Goal: Information Seeking & Learning: Check status

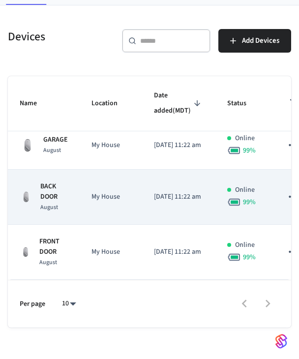
scroll to position [57, 0]
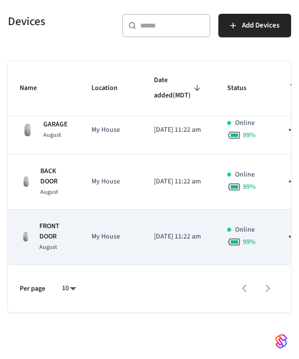
click at [49, 222] on p "FRONT DOOR" at bounding box center [53, 232] width 29 height 21
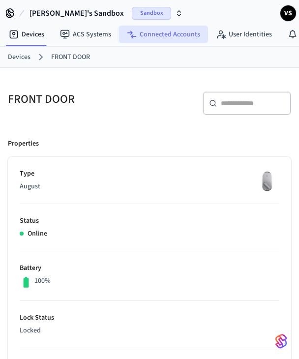
scroll to position [0, 136]
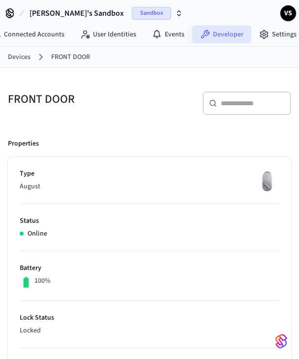
click at [210, 33] on link "Developer" at bounding box center [222, 35] width 59 height 18
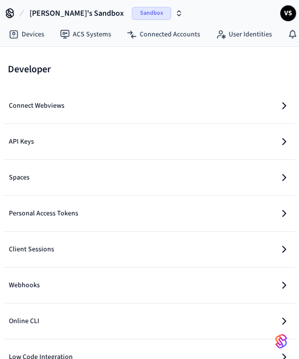
click at [121, 138] on button "API Keys" at bounding box center [150, 141] width 284 height 35
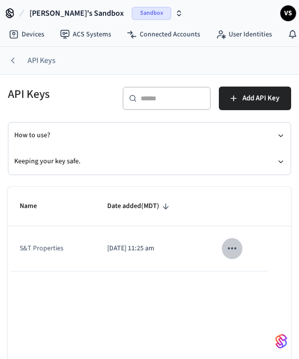
click at [232, 252] on icon "sticky table" at bounding box center [232, 248] width 13 height 13
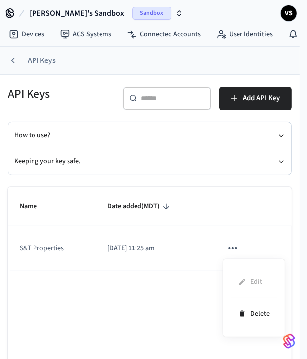
click at [164, 268] on div at bounding box center [153, 179] width 307 height 359
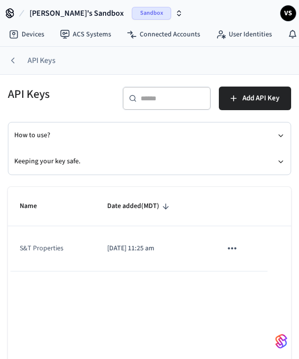
click at [51, 251] on td "S&T Properties" at bounding box center [52, 248] width 88 height 45
click at [19, 31] on link "Devices" at bounding box center [26, 35] width 51 height 18
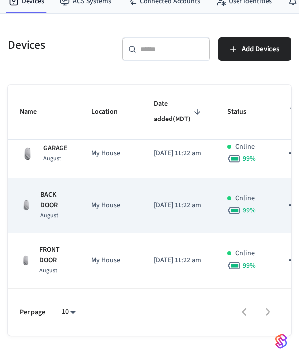
scroll to position [39, 0]
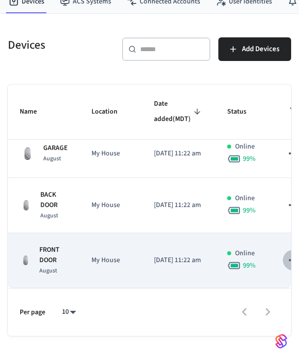
click at [287, 254] on icon "sticky table" at bounding box center [293, 260] width 13 height 13
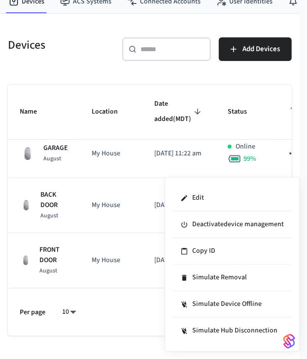
click at [52, 257] on div at bounding box center [153, 179] width 307 height 359
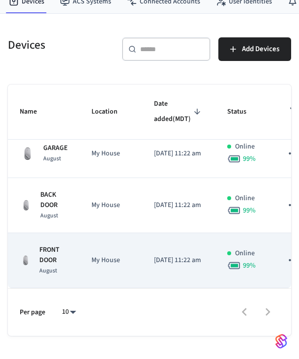
click at [52, 253] on p "FRONT DOOR" at bounding box center [53, 255] width 29 height 21
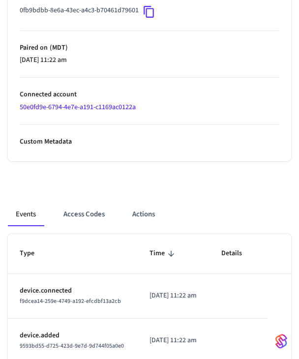
scroll to position [504, 0]
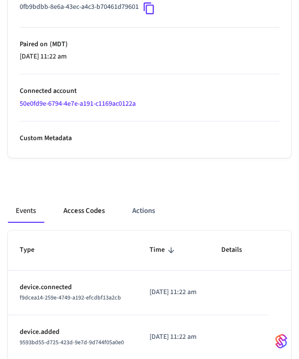
click at [83, 207] on button "Access Codes" at bounding box center [84, 211] width 57 height 24
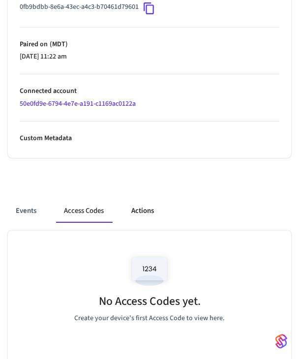
click at [145, 219] on button "Actions" at bounding box center [143, 211] width 38 height 24
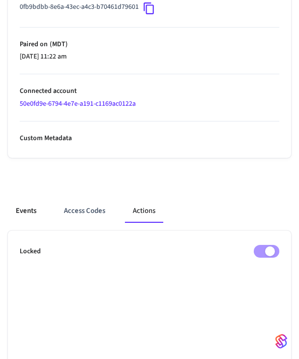
click at [20, 211] on button "Events" at bounding box center [26, 211] width 36 height 24
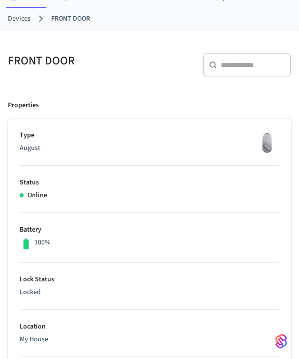
scroll to position [41, 0]
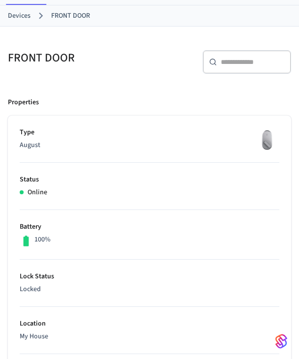
click at [266, 136] on img at bounding box center [267, 140] width 25 height 25
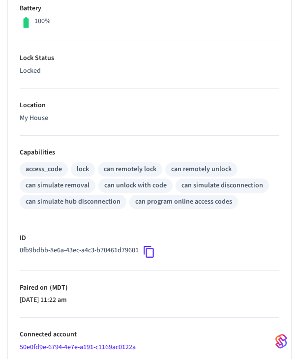
scroll to position [267, 0]
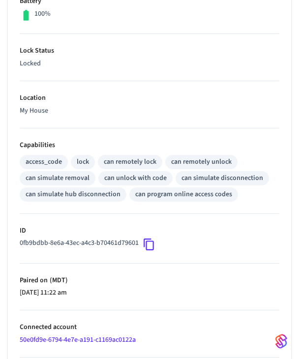
click at [114, 162] on div "can remotely lock" at bounding box center [130, 162] width 53 height 10
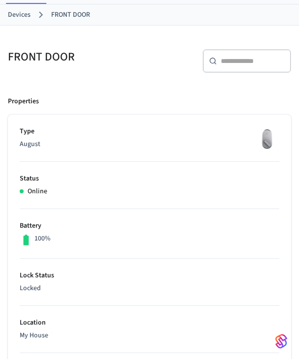
scroll to position [0, 0]
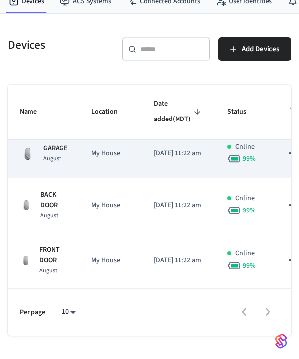
scroll to position [57, 0]
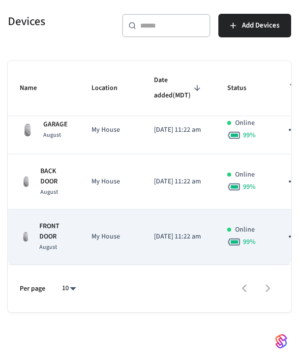
click at [56, 222] on p "FRONT DOOR" at bounding box center [53, 232] width 29 height 21
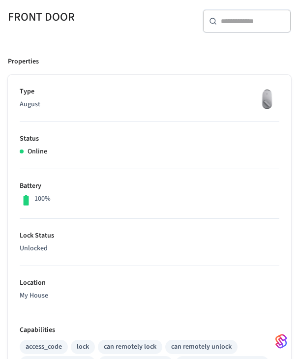
scroll to position [84, 0]
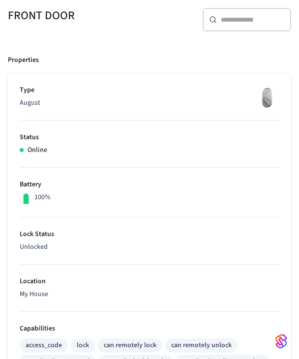
click at [142, 210] on li "Battery 100%" at bounding box center [150, 193] width 260 height 50
click at [142, 110] on li "Type August" at bounding box center [150, 102] width 260 height 35
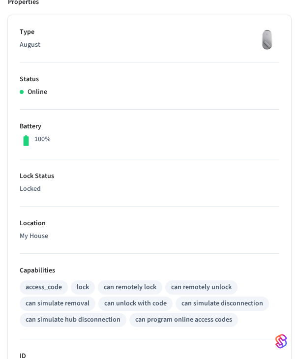
scroll to position [143, 0]
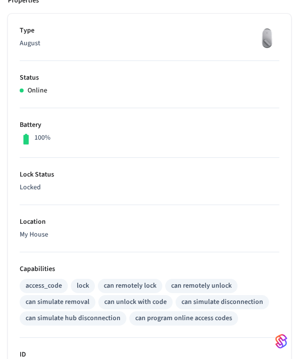
click at [120, 167] on li "Lock Status Locked" at bounding box center [150, 181] width 260 height 47
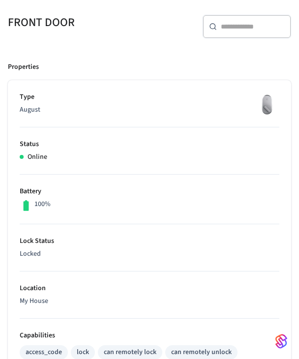
scroll to position [77, 0]
click at [80, 167] on li "Status Online" at bounding box center [150, 151] width 260 height 47
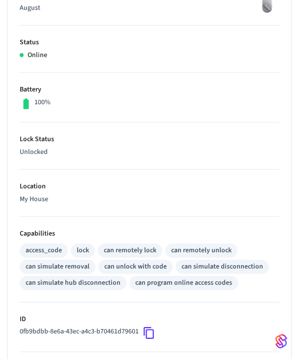
scroll to position [179, 0]
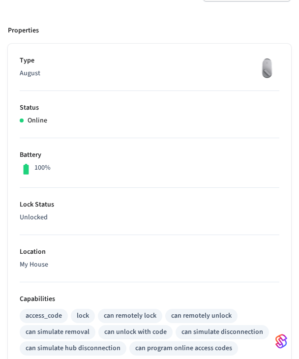
scroll to position [112, 0]
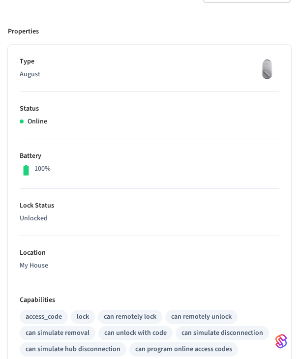
click at [93, 134] on li "Status Online" at bounding box center [150, 115] width 260 height 47
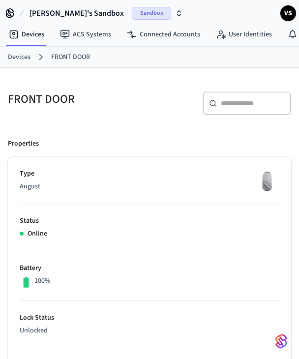
click at [108, 308] on li "Lock Status Unlocked" at bounding box center [150, 324] width 260 height 47
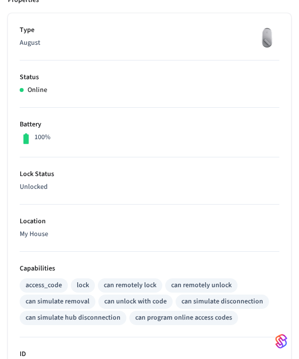
scroll to position [145, 0]
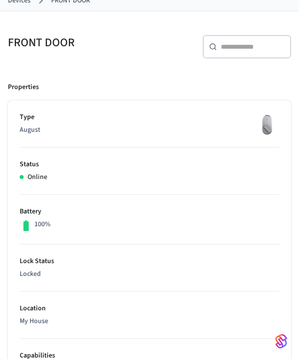
scroll to position [59, 0]
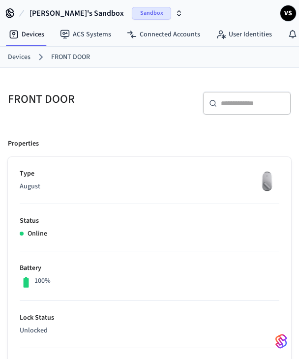
click at [15, 58] on link "Devices" at bounding box center [19, 57] width 23 height 10
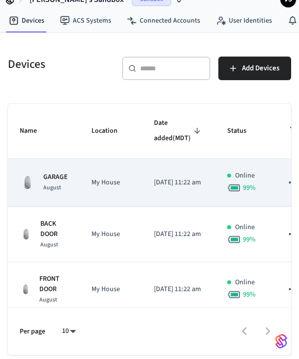
click at [104, 188] on p "My House" at bounding box center [111, 183] width 39 height 10
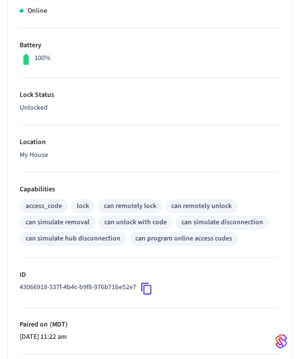
scroll to position [225, 0]
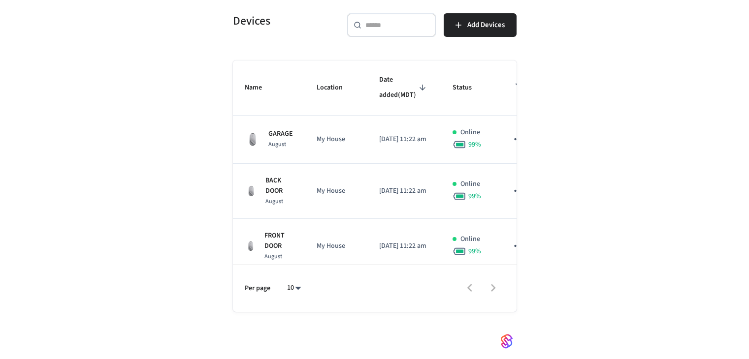
scroll to position [14, 0]
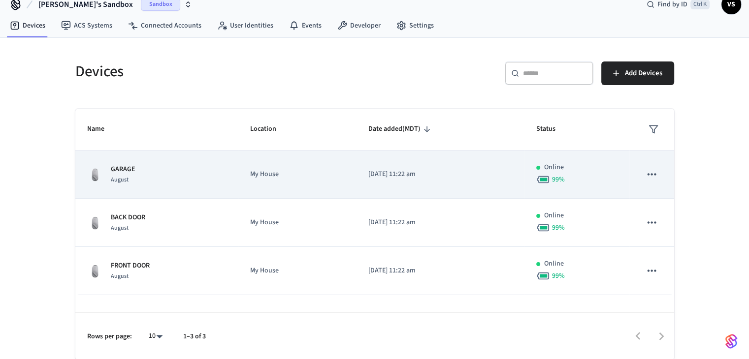
click at [166, 172] on div "GARAGE August" at bounding box center [156, 174] width 139 height 21
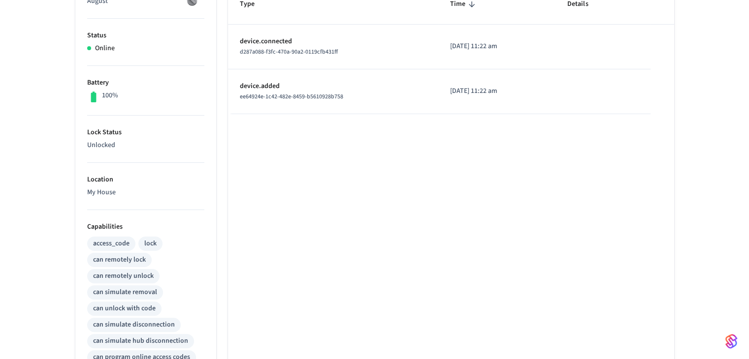
scroll to position [419, 0]
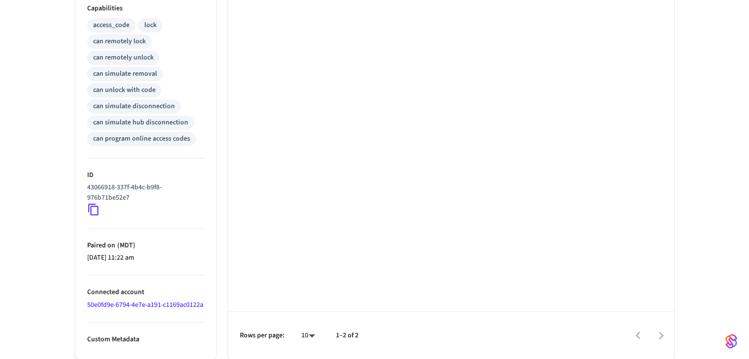
click at [306, 44] on div "Type Time Details device.connected d287a088-f3fc-470a-90a2-0119cfb431ff 2025/09…" at bounding box center [451, 62] width 446 height 593
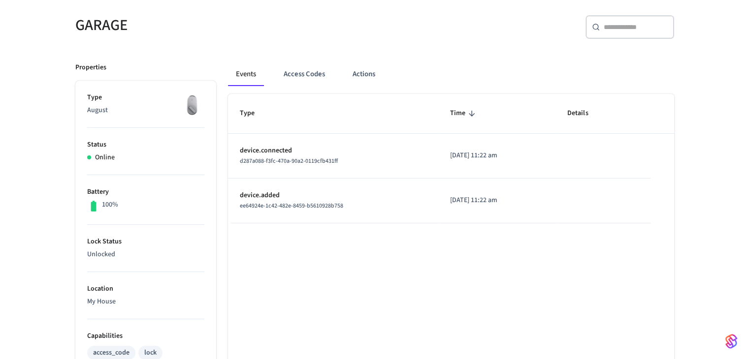
scroll to position [81, 0]
click at [12, 237] on div "GARAGE ​ ​ Properties Type August Status Online Battery 100% Lock Status Unlock…" at bounding box center [374, 340] width 749 height 696
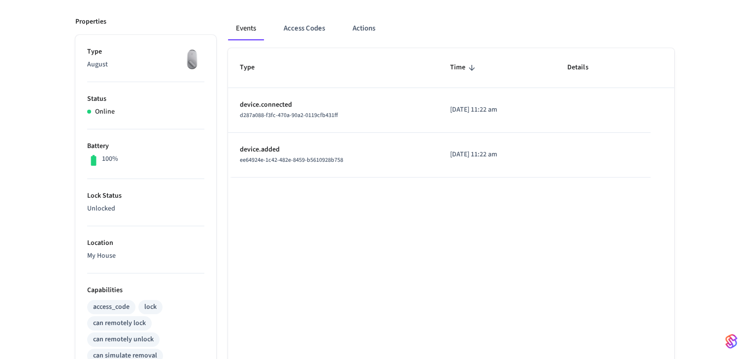
scroll to position [128, 0]
click at [100, 98] on p "Status" at bounding box center [145, 99] width 117 height 10
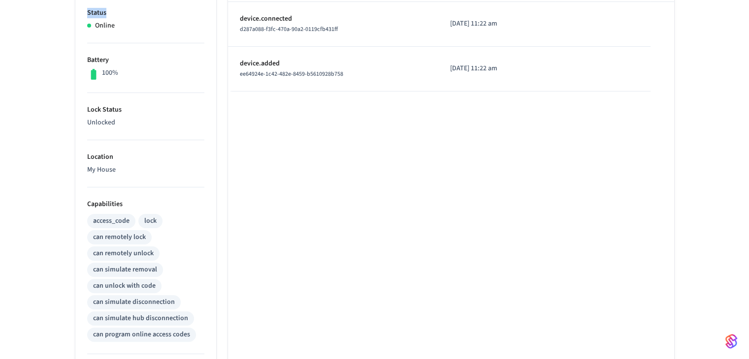
scroll to position [214, 0]
click at [87, 109] on p "Lock Status" at bounding box center [145, 109] width 117 height 10
click at [112, 152] on p "Location" at bounding box center [145, 157] width 117 height 10
click at [102, 155] on p "Location" at bounding box center [145, 157] width 117 height 10
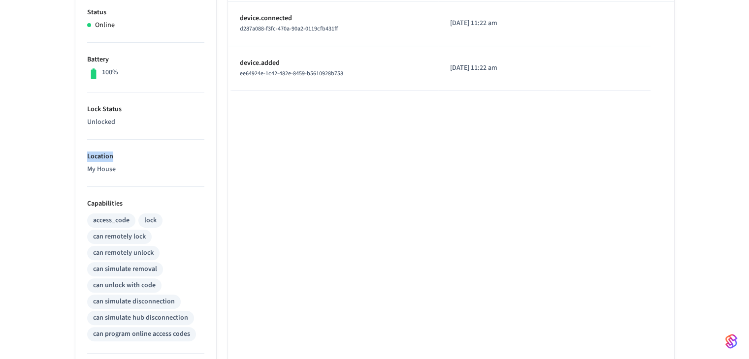
click at [102, 155] on p "Location" at bounding box center [145, 157] width 117 height 10
click at [135, 153] on p "Location" at bounding box center [145, 157] width 117 height 10
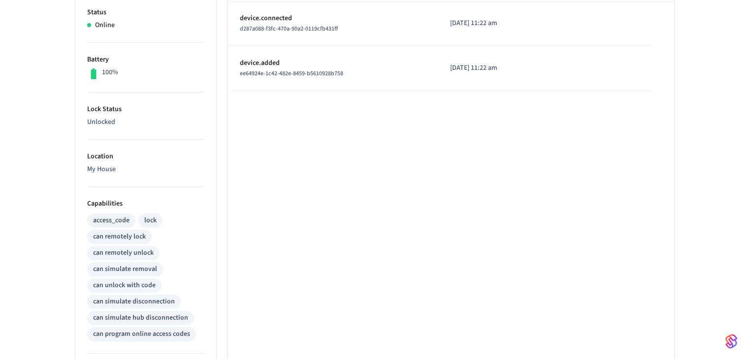
click at [25, 236] on div "GARAGE ​ ​ Properties Type August Status Online Battery 100% Lock Status Unlock…" at bounding box center [374, 207] width 749 height 696
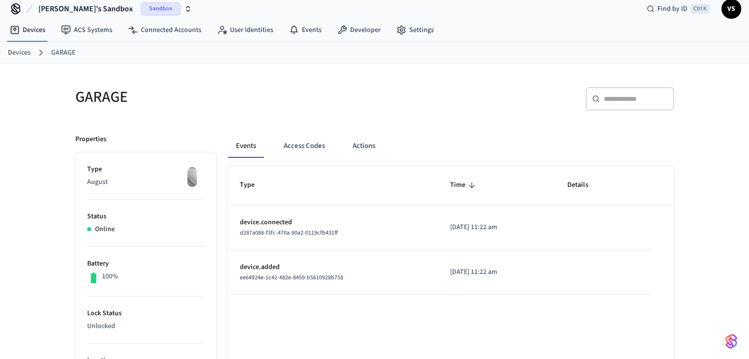
scroll to position [10, 0]
click at [25, 50] on link "Devices" at bounding box center [19, 52] width 23 height 10
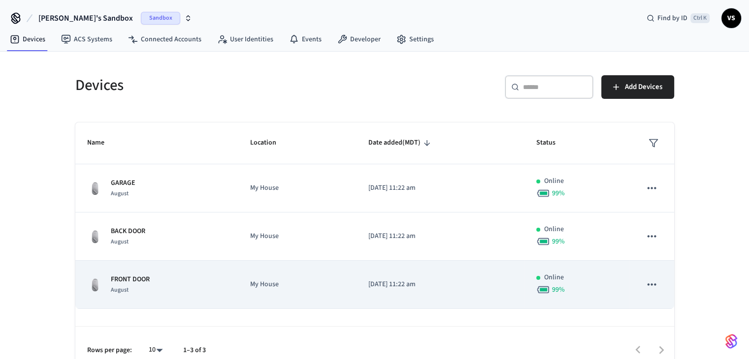
click at [144, 285] on div "August" at bounding box center [130, 290] width 39 height 10
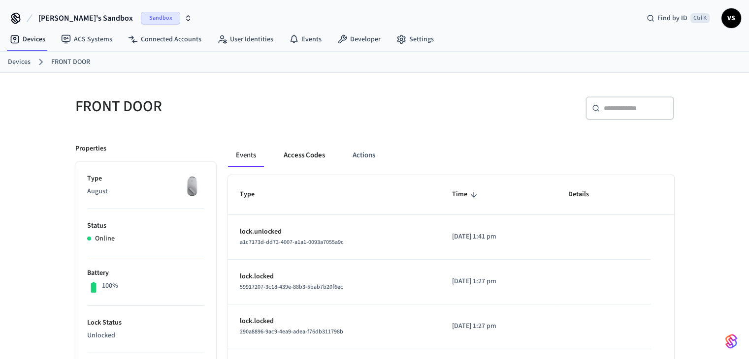
click at [306, 154] on button "Access Codes" at bounding box center [304, 156] width 57 height 24
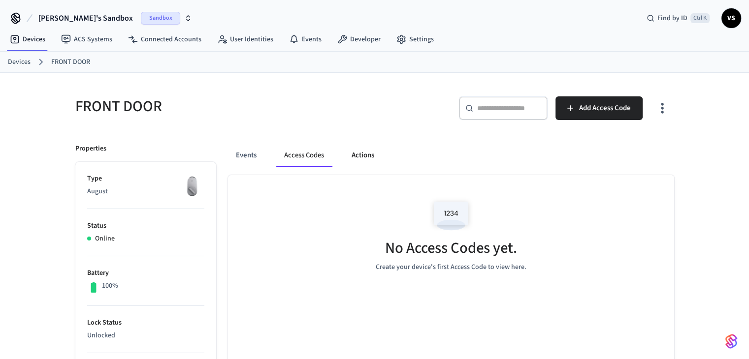
click at [306, 152] on button "Actions" at bounding box center [363, 156] width 38 height 24
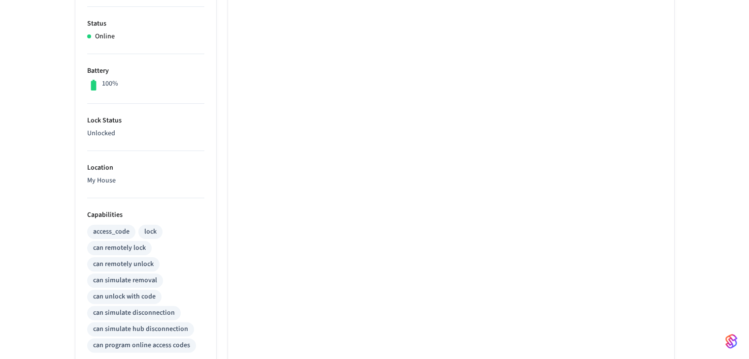
scroll to position [207, 0]
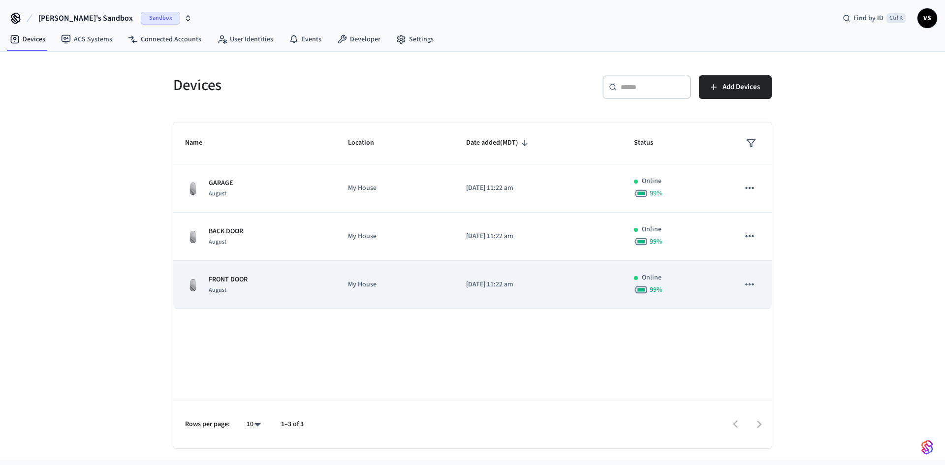
click at [258, 283] on div "FRONT DOOR August" at bounding box center [254, 285] width 139 height 21
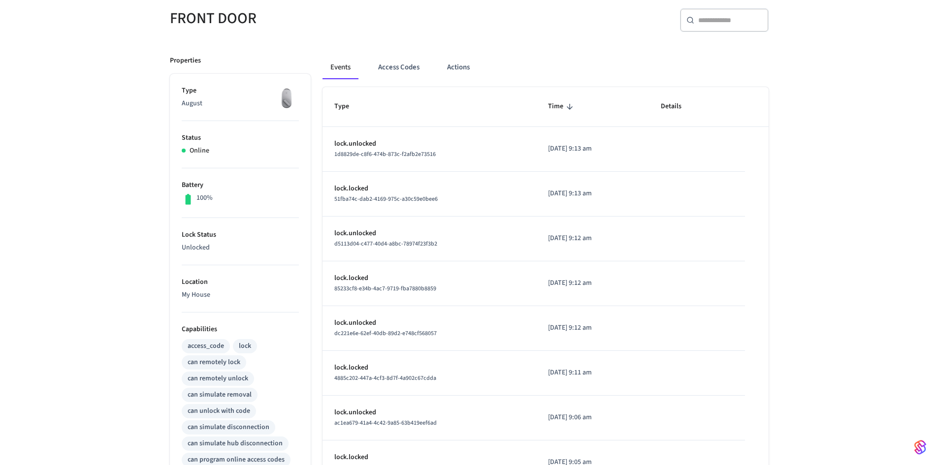
scroll to position [67, 0]
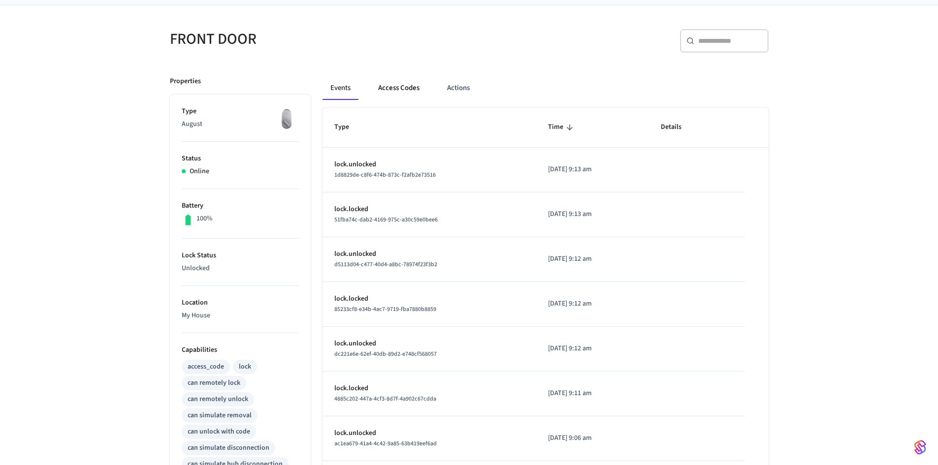
click at [420, 91] on button "Access Codes" at bounding box center [398, 88] width 57 height 24
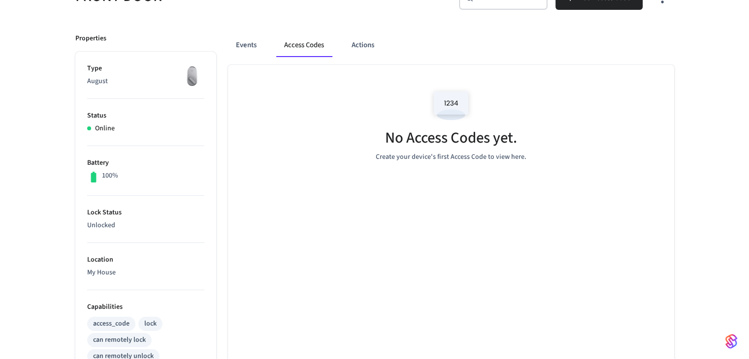
scroll to position [0, 0]
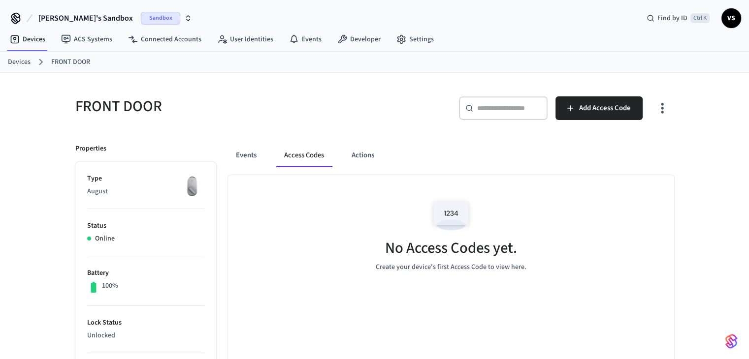
click at [21, 65] on link "Devices" at bounding box center [19, 62] width 23 height 10
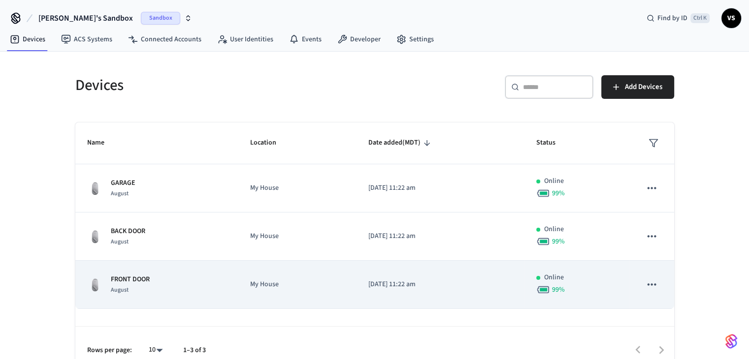
click at [116, 286] on span "August" at bounding box center [120, 290] width 18 height 8
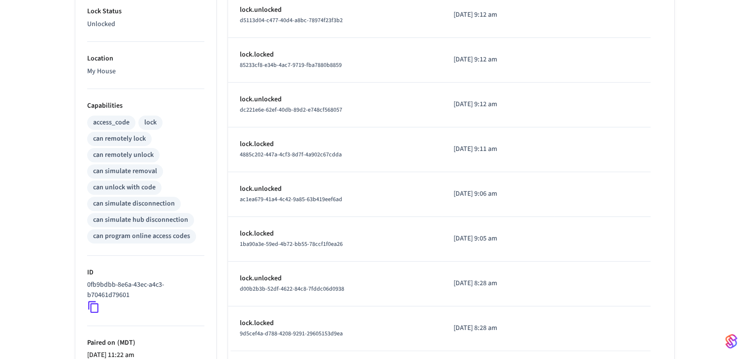
scroll to position [74, 0]
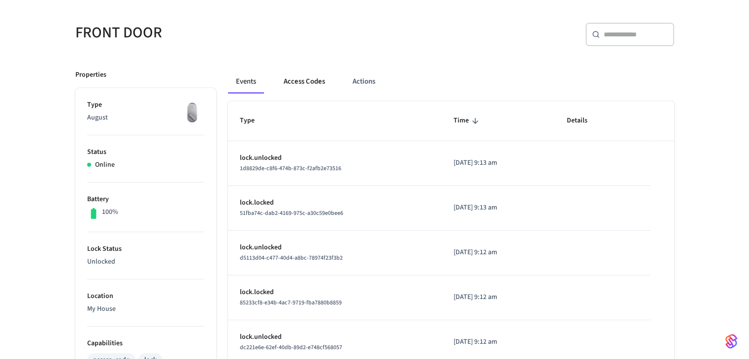
click at [315, 80] on button "Access Codes" at bounding box center [304, 82] width 57 height 24
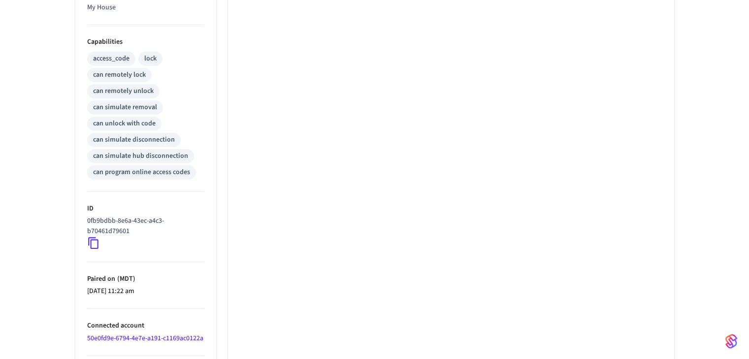
scroll to position [419, 0]
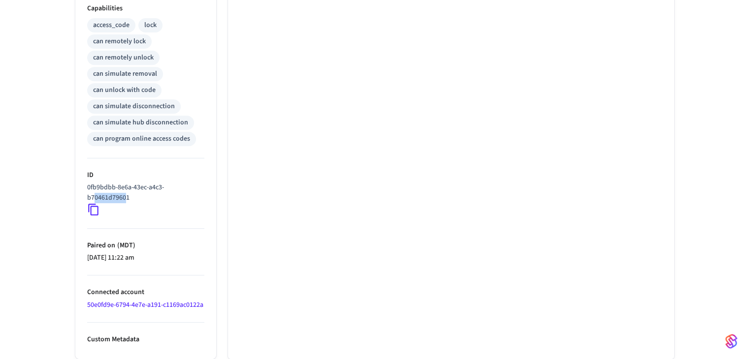
drag, startPoint x: 127, startPoint y: 187, endPoint x: 93, endPoint y: 186, distance: 34.5
click at [93, 186] on p "0fb9bdbb-8e6a-43ec-a4c3-b70461d79601" at bounding box center [143, 193] width 113 height 21
click at [135, 190] on p "0fb9bdbb-8e6a-43ec-a4c3-b70461d79601" at bounding box center [143, 193] width 113 height 21
drag, startPoint x: 128, startPoint y: 189, endPoint x: 89, endPoint y: 178, distance: 40.2
click at [83, 182] on ul "Type August Status Online Battery 100% Lock Status Unlocked Location My House C…" at bounding box center [145, 56] width 141 height 607
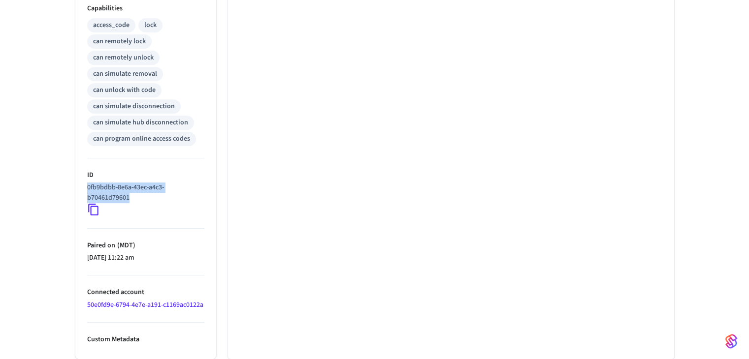
copy p "0fb9bdbb-8e6a-43ec-a4c3-b70461d79601"
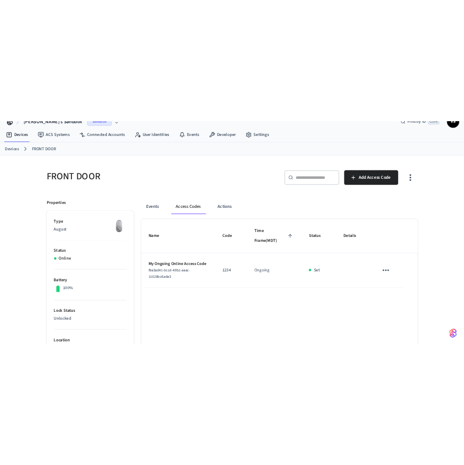
scroll to position [0, 0]
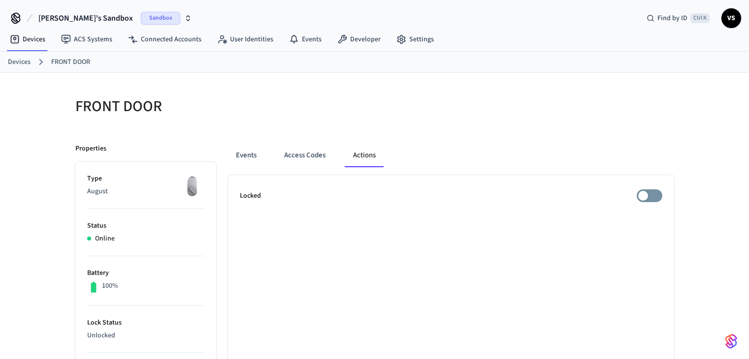
scroll to position [207, 0]
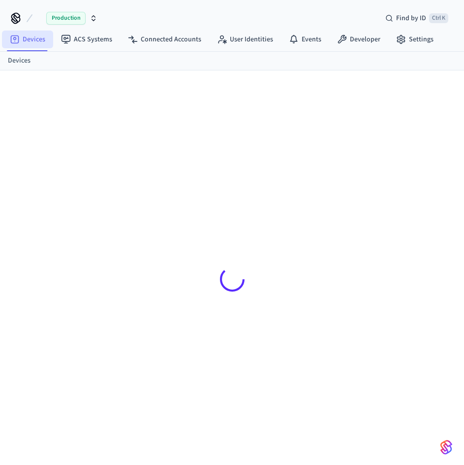
click at [32, 35] on link "Devices" at bounding box center [27, 40] width 51 height 18
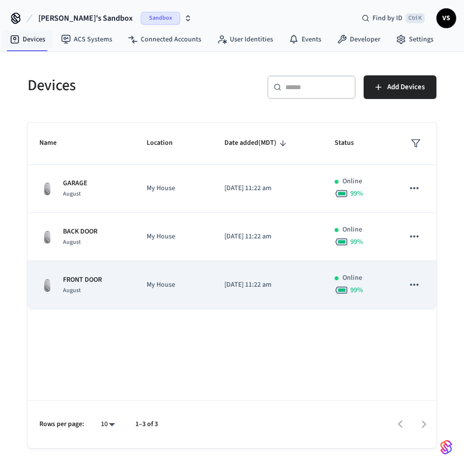
click at [68, 285] on div "August" at bounding box center [82, 290] width 39 height 10
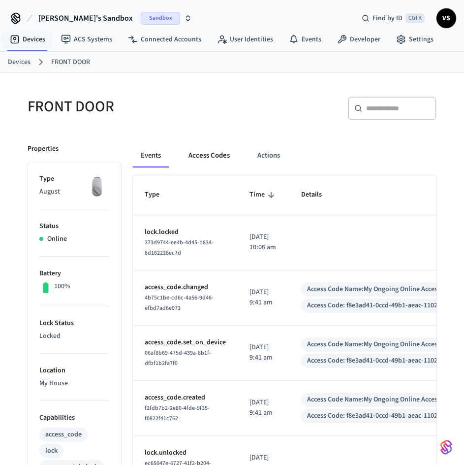
click at [211, 151] on button "Access Codes" at bounding box center [209, 156] width 57 height 24
